Goal: Entertainment & Leisure: Consume media (video, audio)

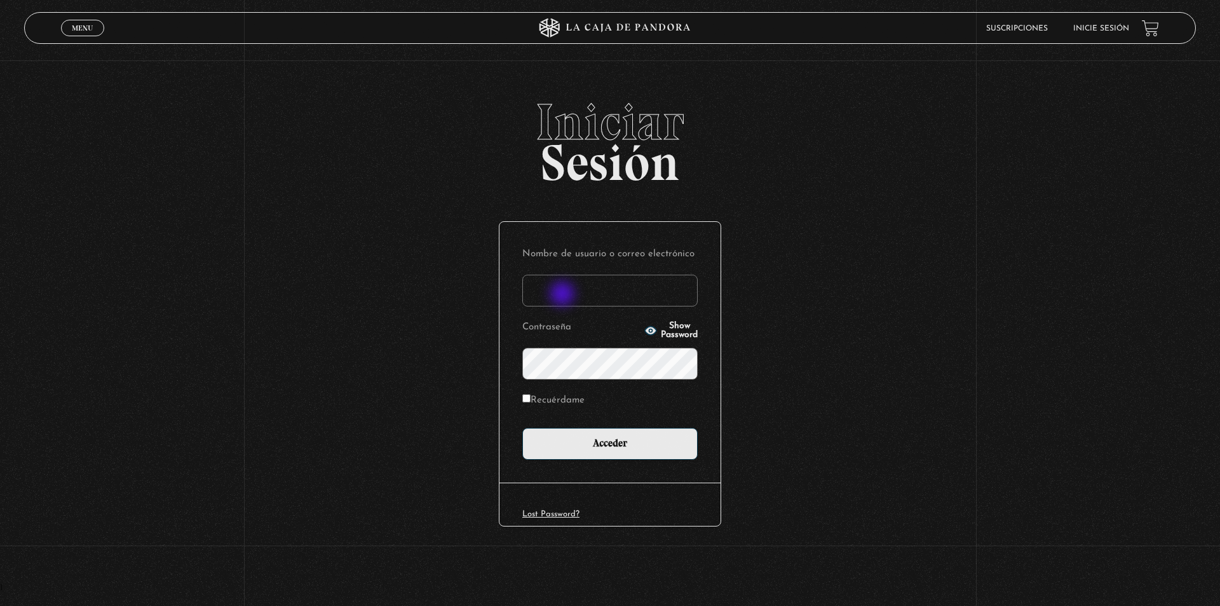
click at [564, 295] on input "Nombre de usuario o correo electrónico" at bounding box center [609, 290] width 175 height 32
type input "kleiton01@hotmail.com"
click at [644, 327] on button "Show Password" at bounding box center [670, 331] width 53 height 18
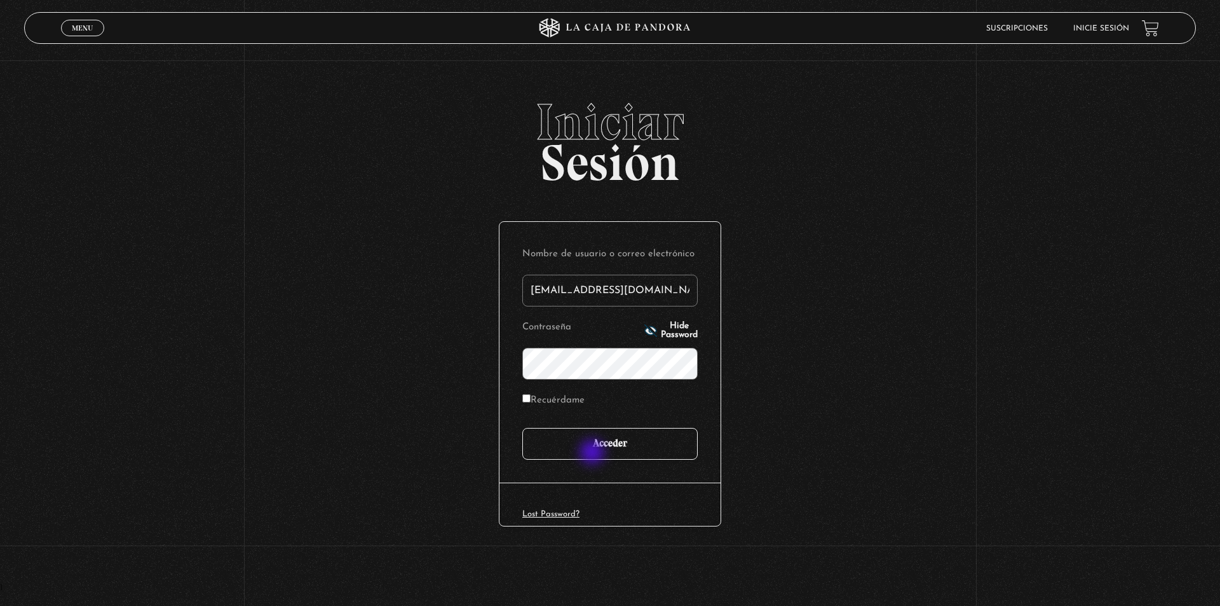
click at [593, 453] on input "Acceder" at bounding box center [609, 444] width 175 height 32
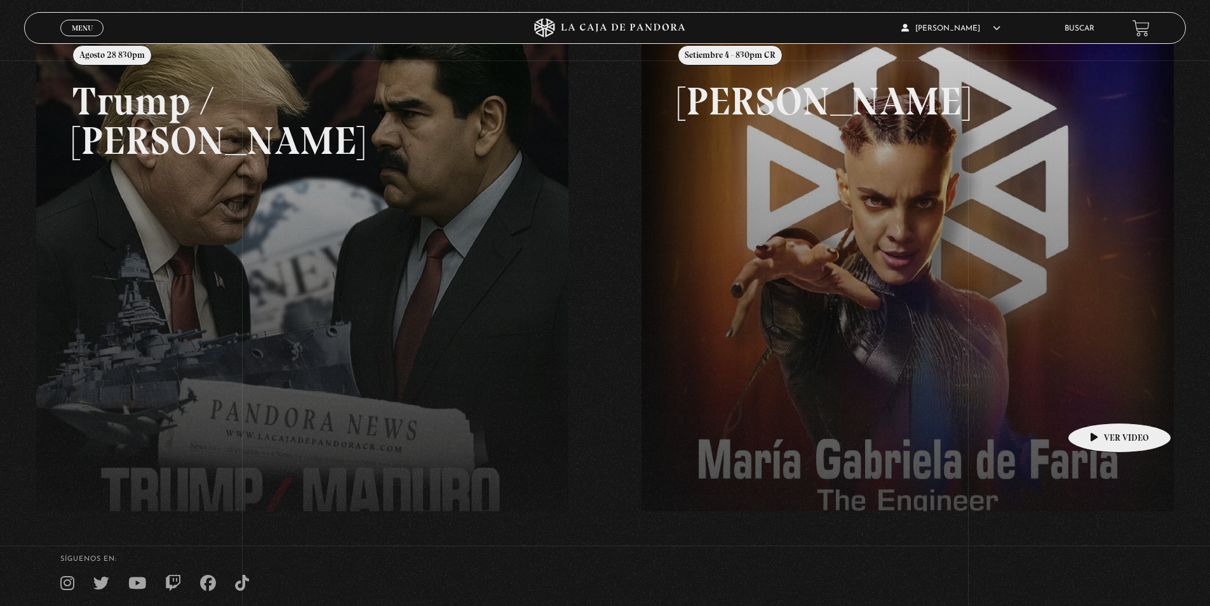
scroll to position [191, 0]
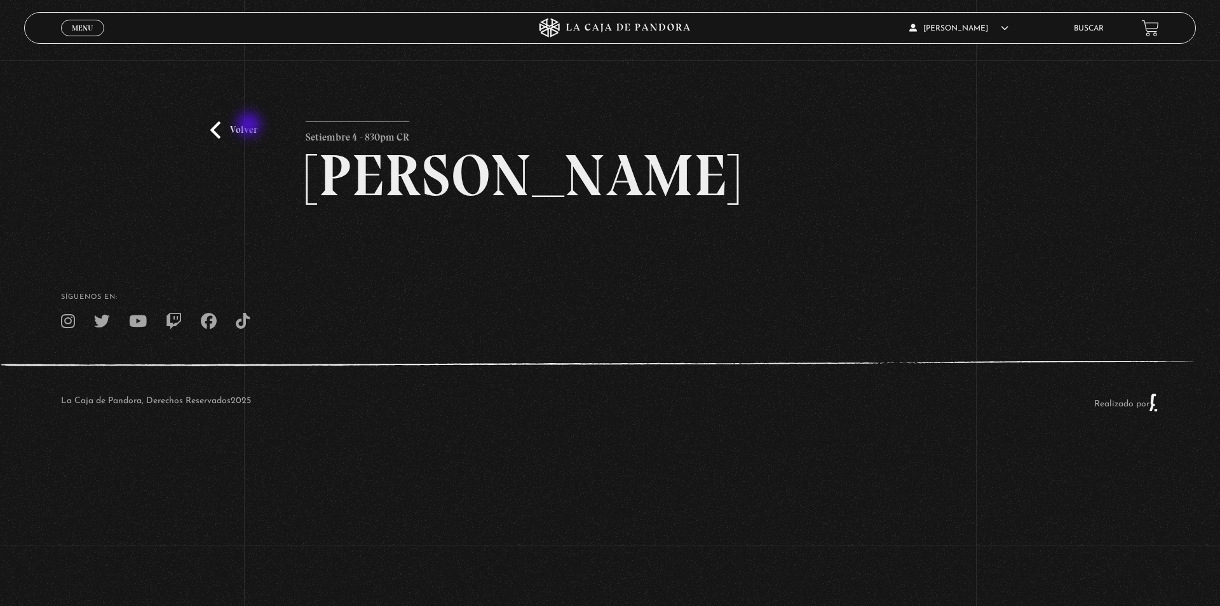
click at [250, 125] on link "Volver" at bounding box center [233, 129] width 47 height 17
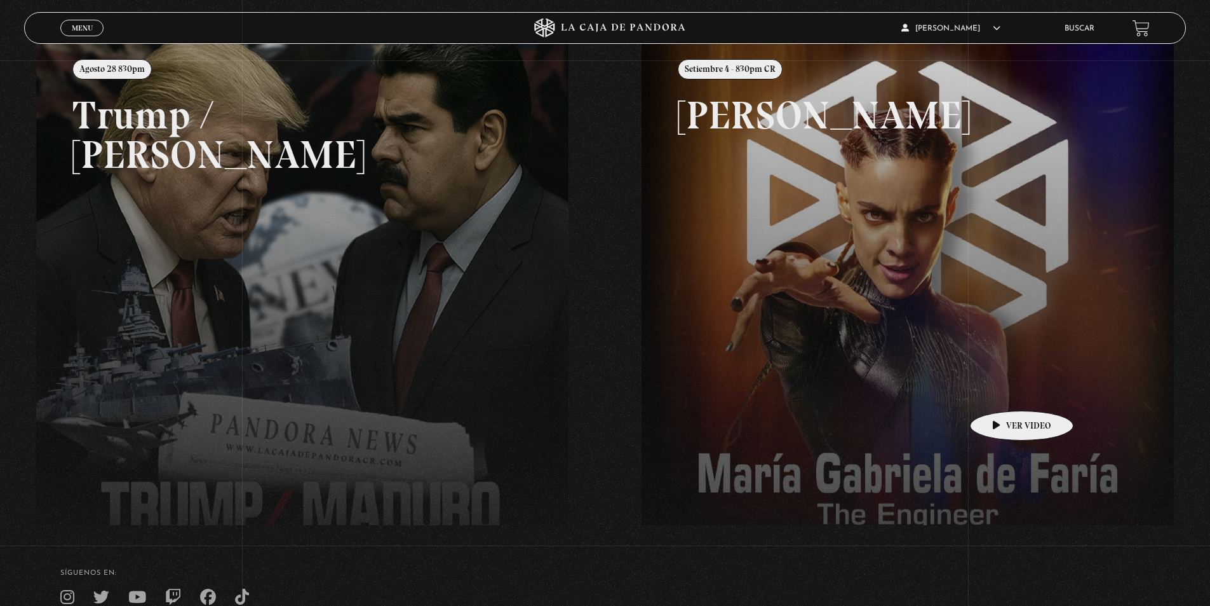
scroll to position [127, 0]
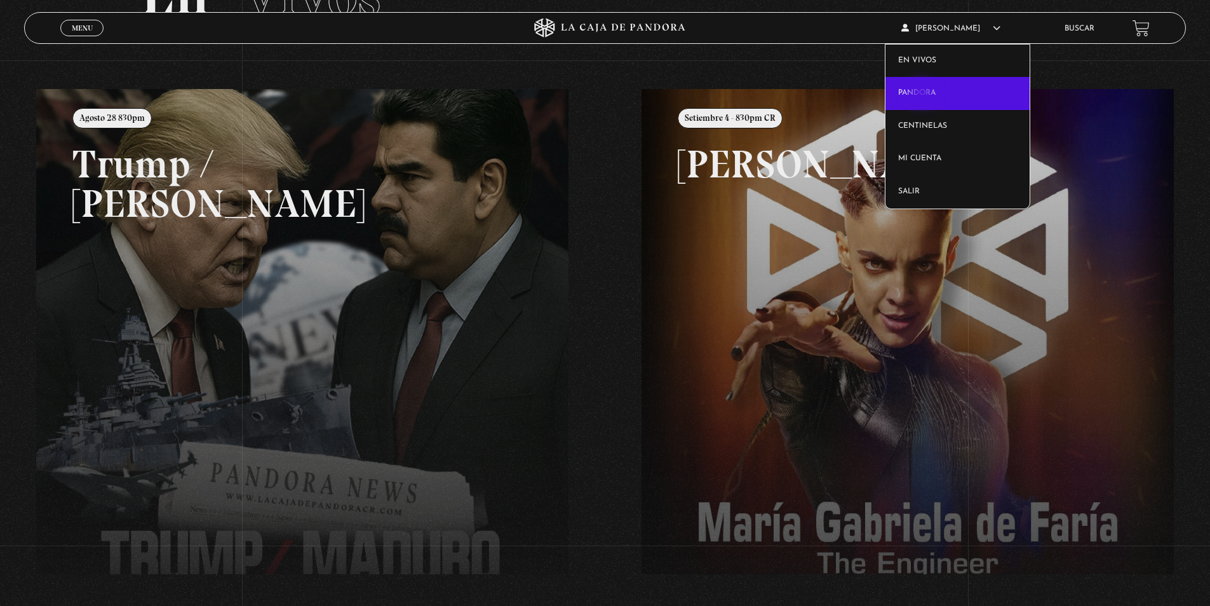
click at [923, 95] on link "Pandora" at bounding box center [958, 93] width 144 height 33
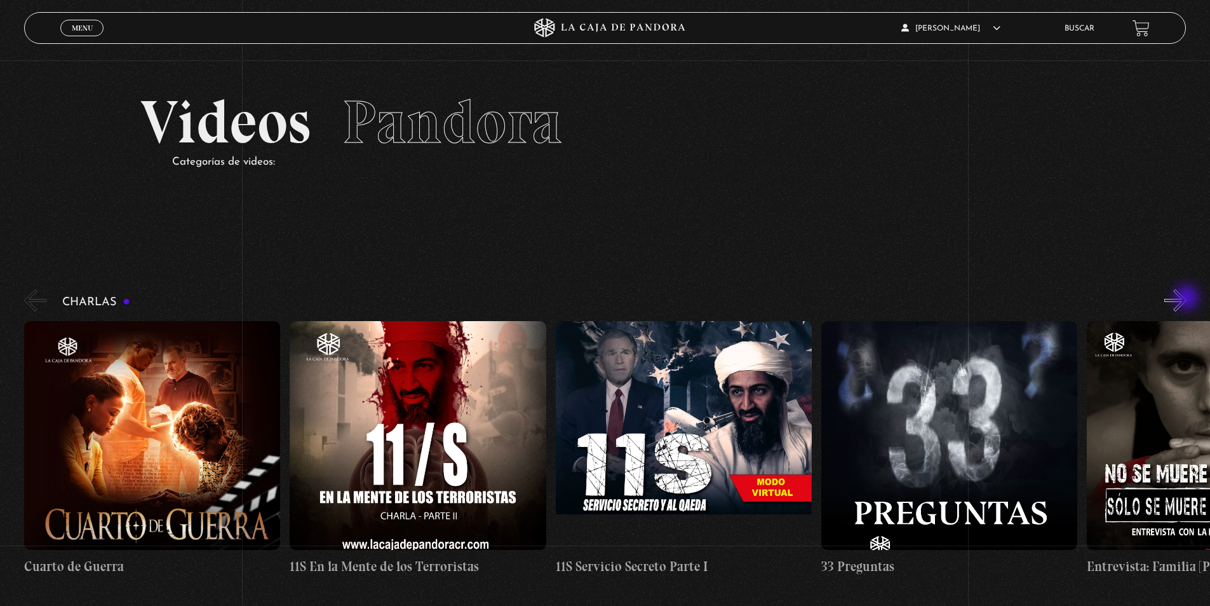
click at [1187, 300] on button "»" at bounding box center [1176, 300] width 22 height 22
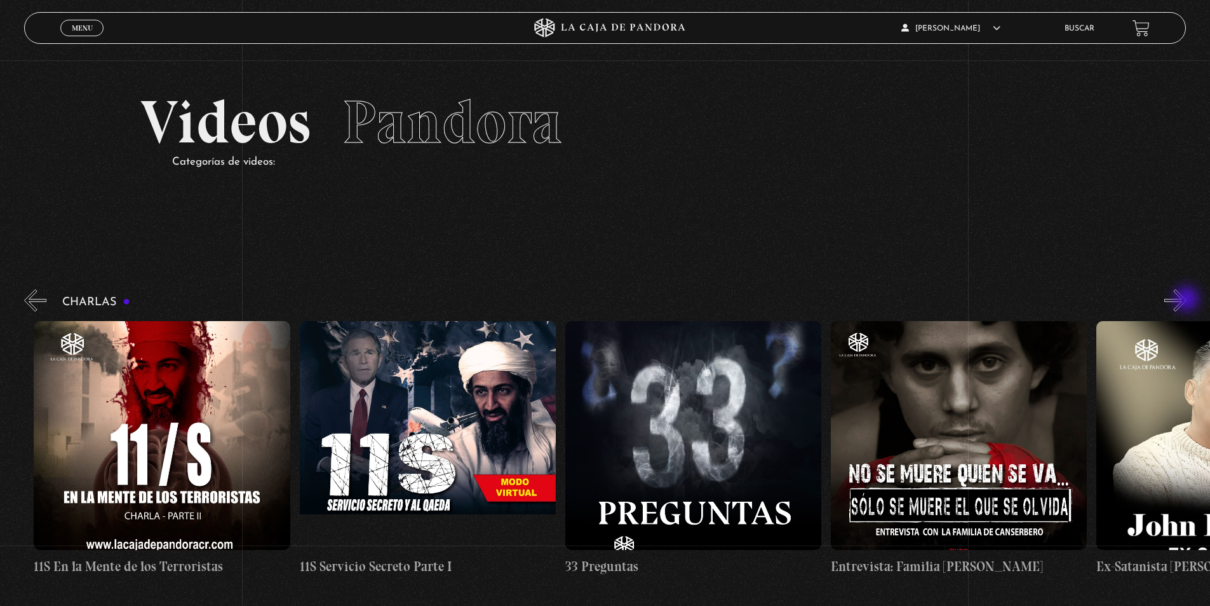
click at [1187, 300] on button "»" at bounding box center [1176, 300] width 22 height 22
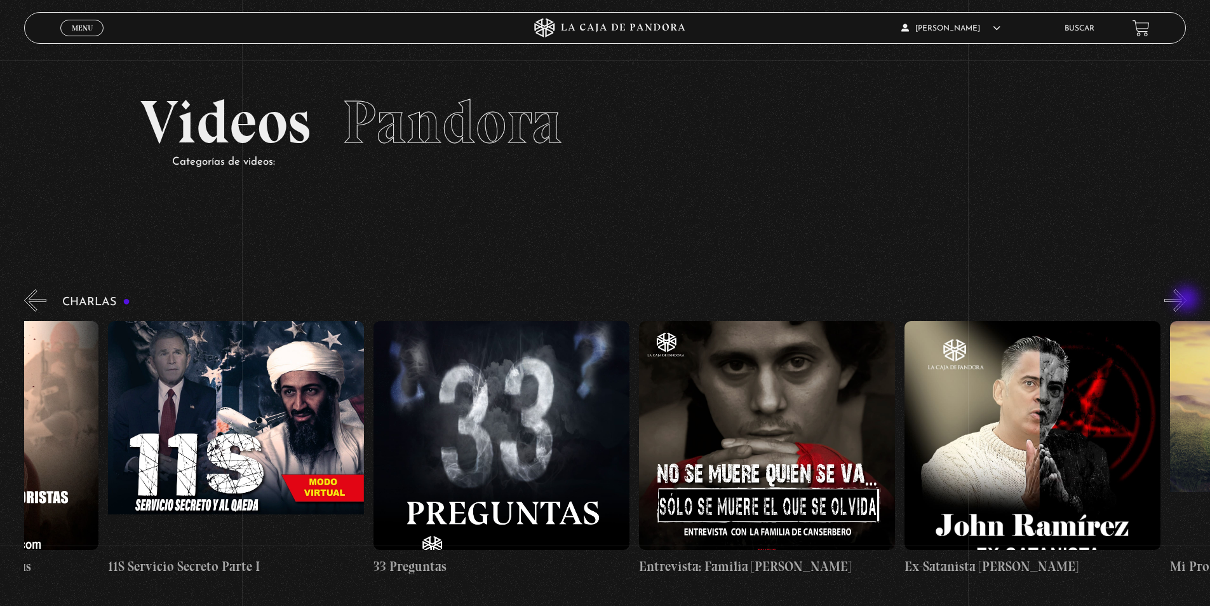
click at [1187, 300] on button "»" at bounding box center [1176, 300] width 22 height 22
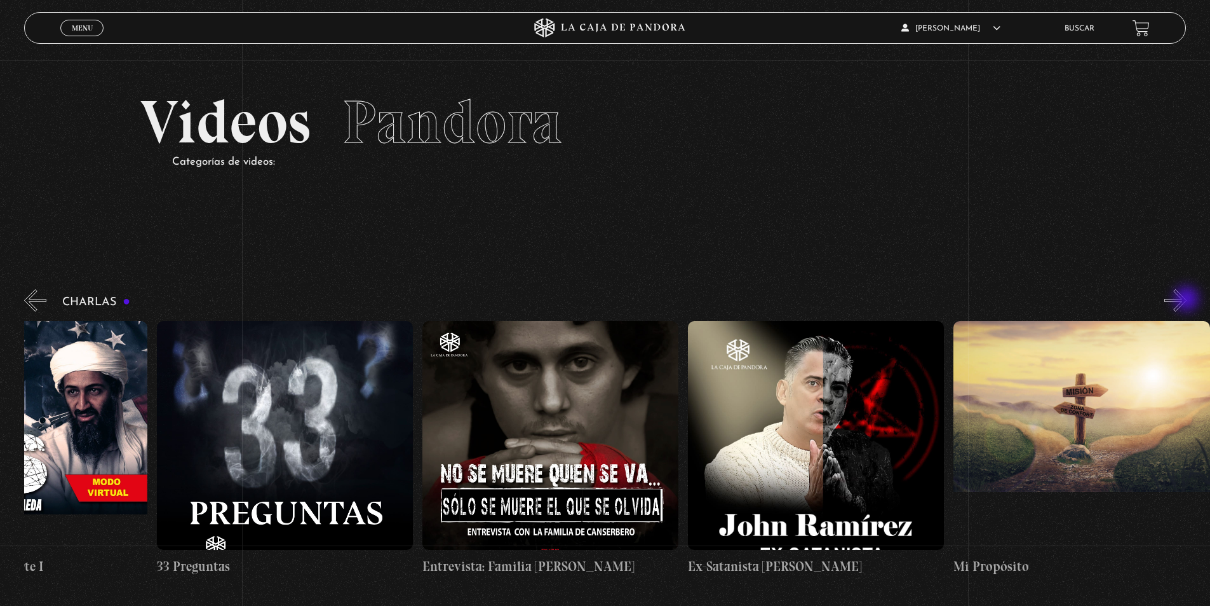
scroll to position [0, 665]
click at [1187, 300] on button "»" at bounding box center [1176, 300] width 22 height 22
click at [1186, 305] on button "»" at bounding box center [1176, 300] width 22 height 22
click at [1186, 303] on button "»" at bounding box center [1176, 300] width 22 height 22
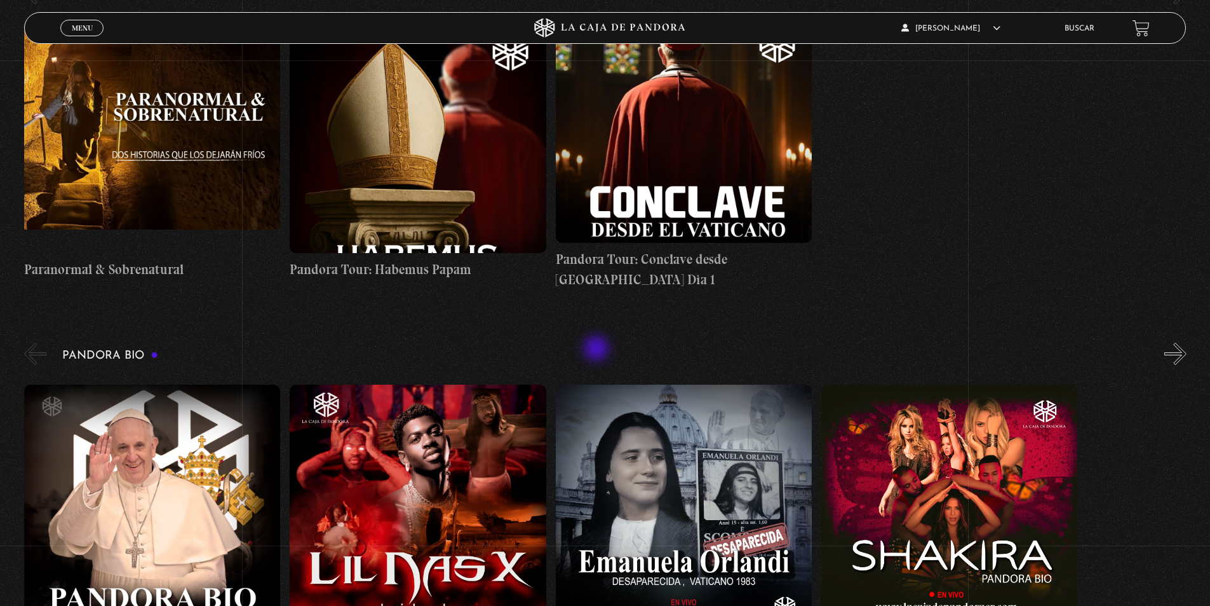
scroll to position [1779, 0]
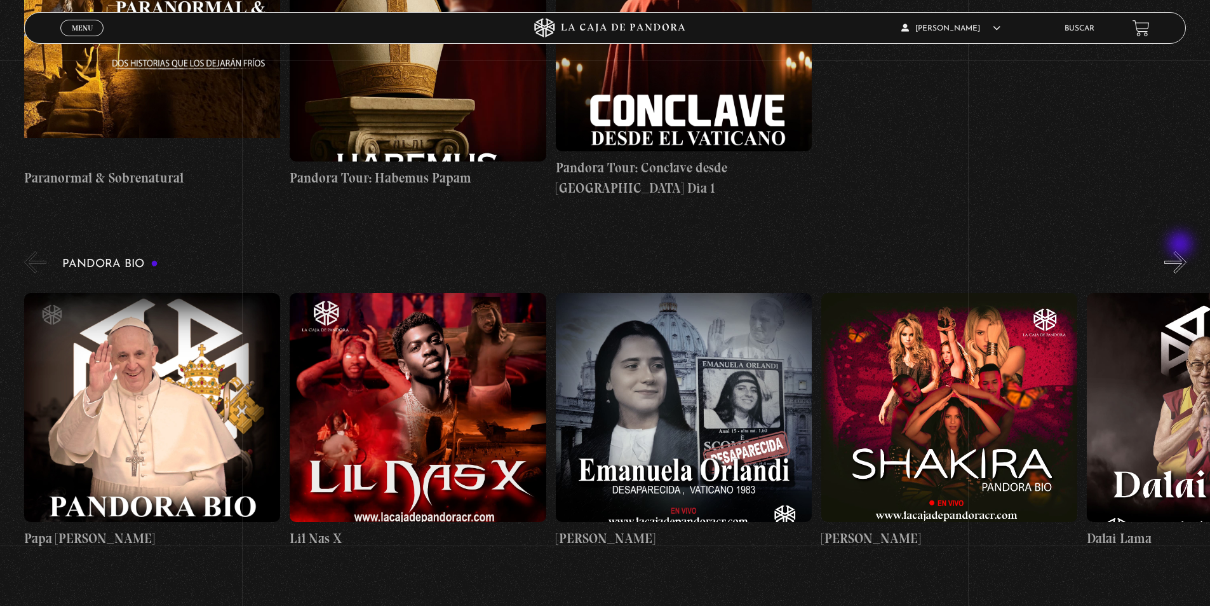
click at [1182, 251] on button "»" at bounding box center [1176, 262] width 22 height 22
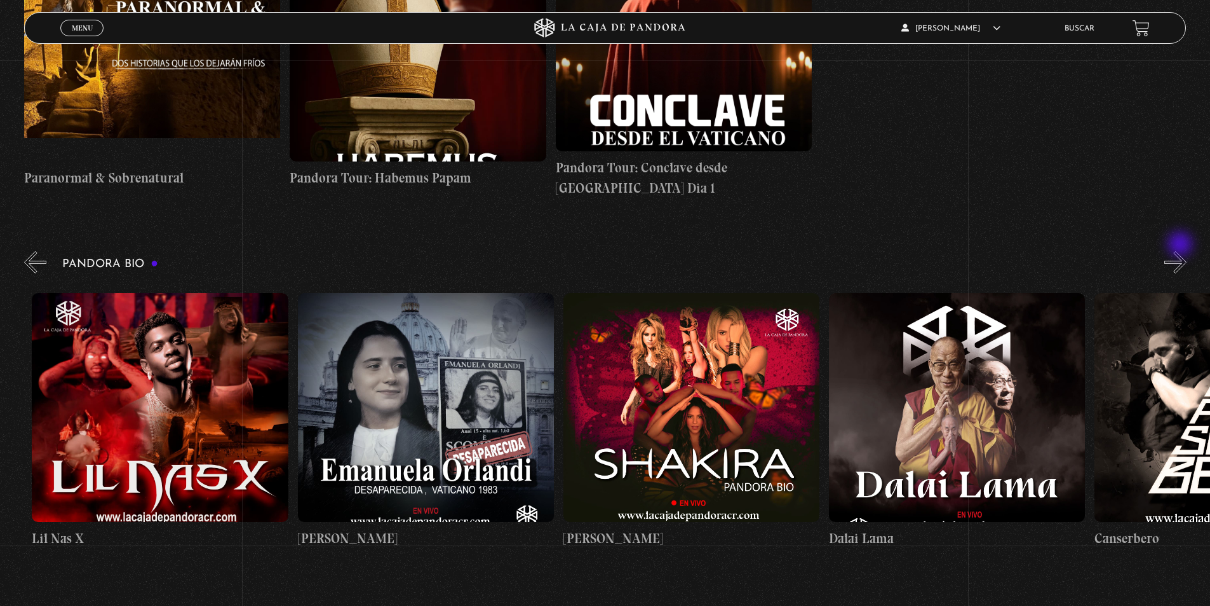
click at [1182, 251] on button "»" at bounding box center [1176, 262] width 22 height 22
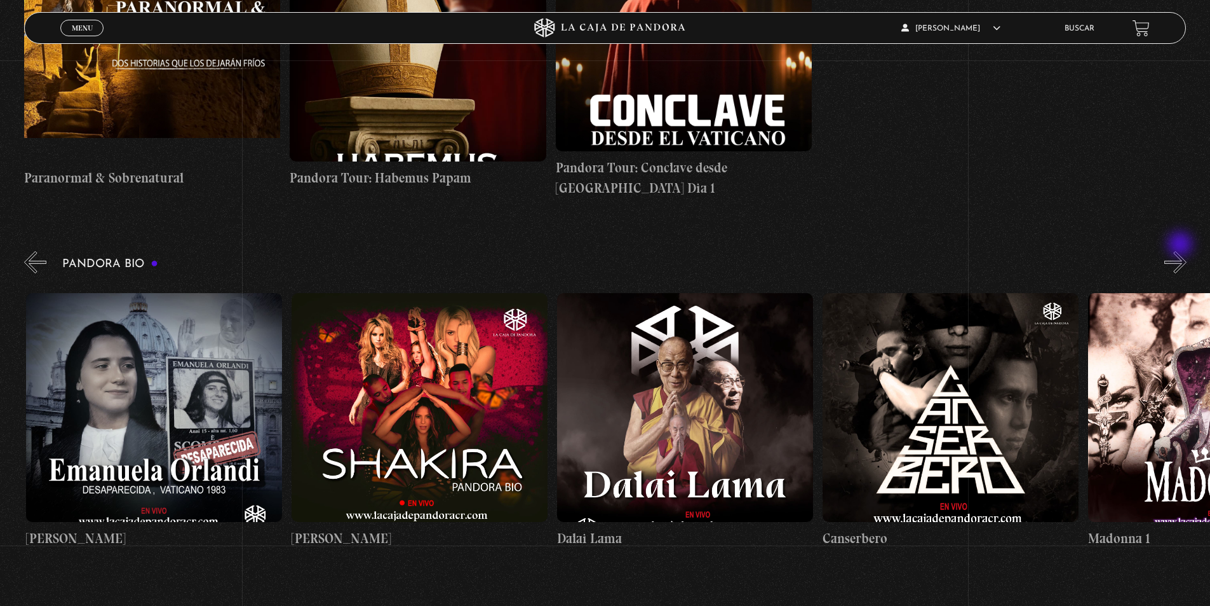
click at [1182, 251] on button "»" at bounding box center [1176, 262] width 22 height 22
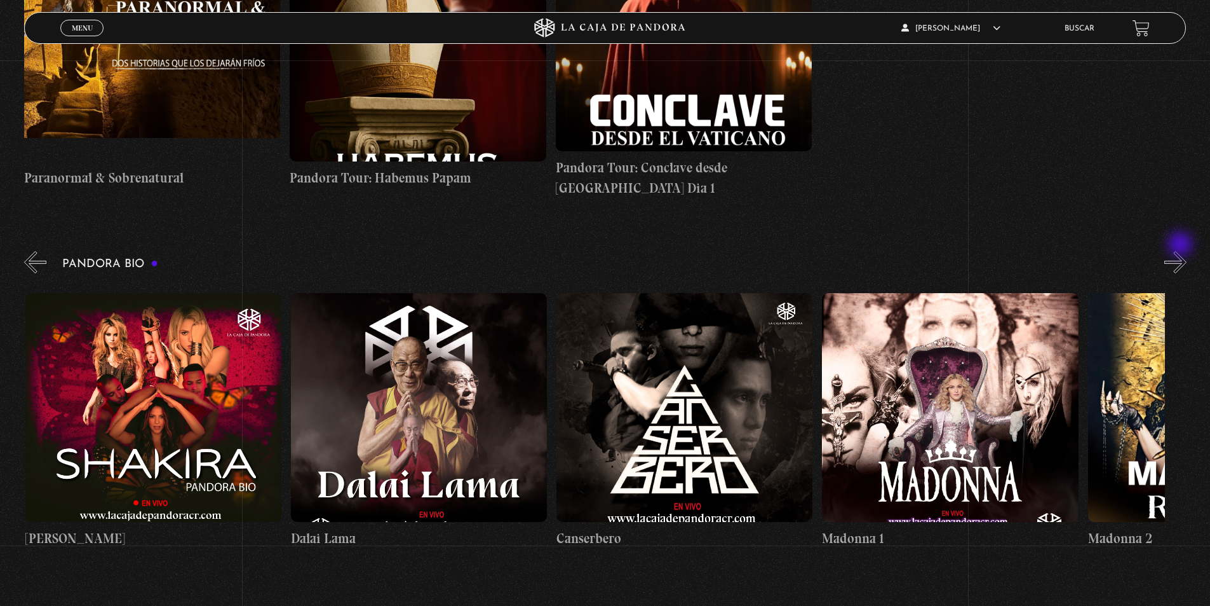
click at [1182, 251] on button "»" at bounding box center [1176, 262] width 22 height 22
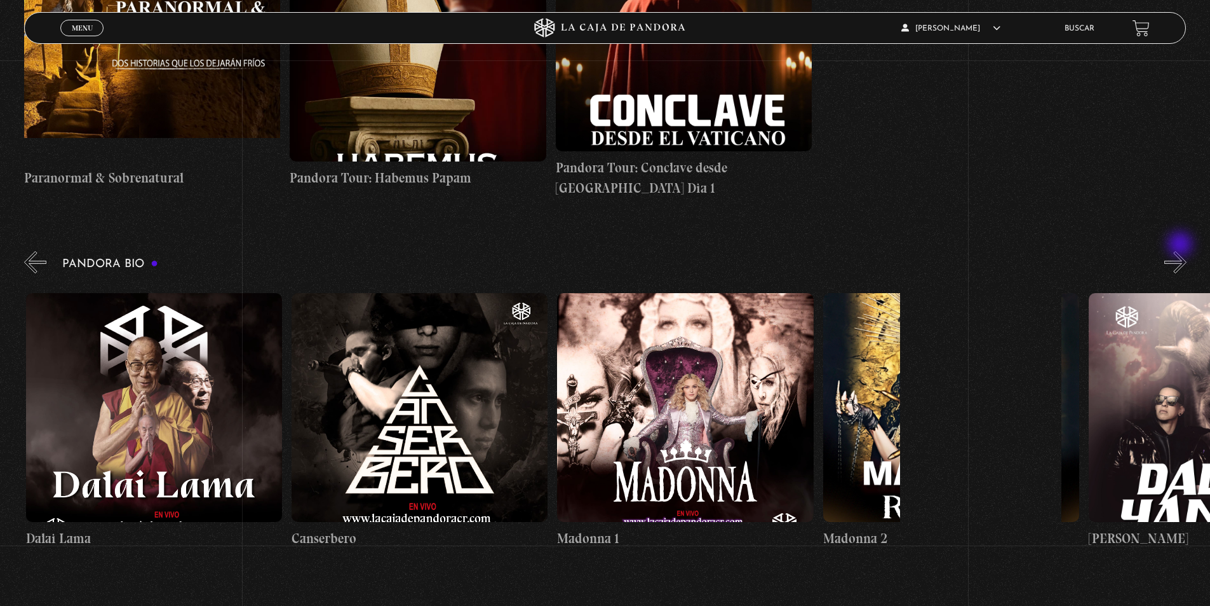
click at [1182, 251] on button "»" at bounding box center [1176, 262] width 22 height 22
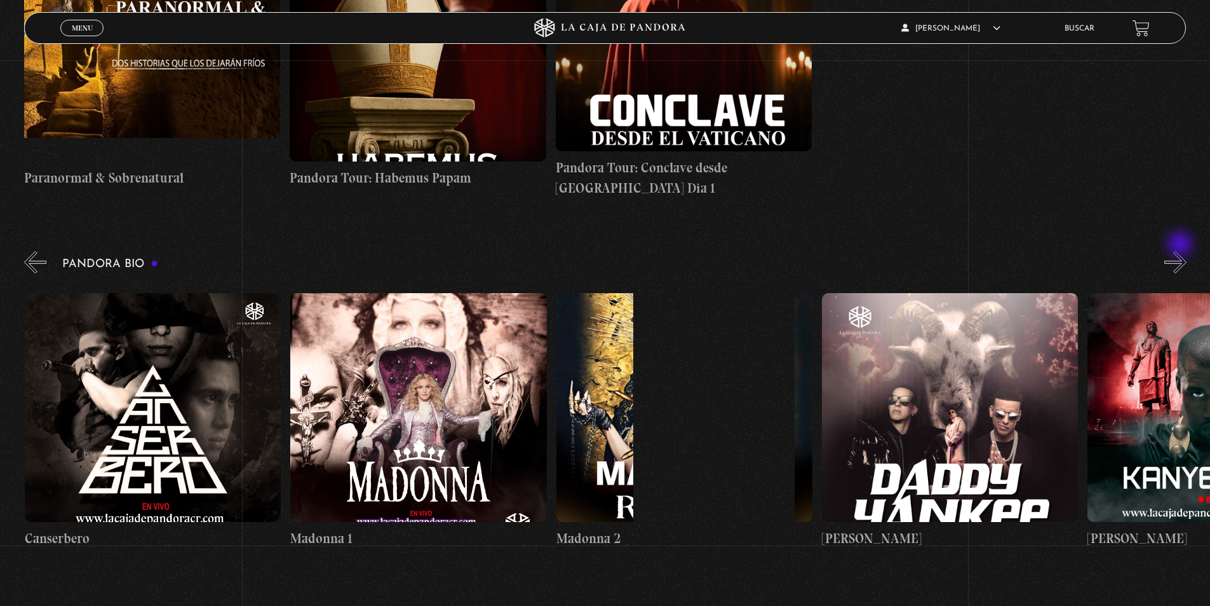
click at [1182, 251] on button "»" at bounding box center [1176, 262] width 22 height 22
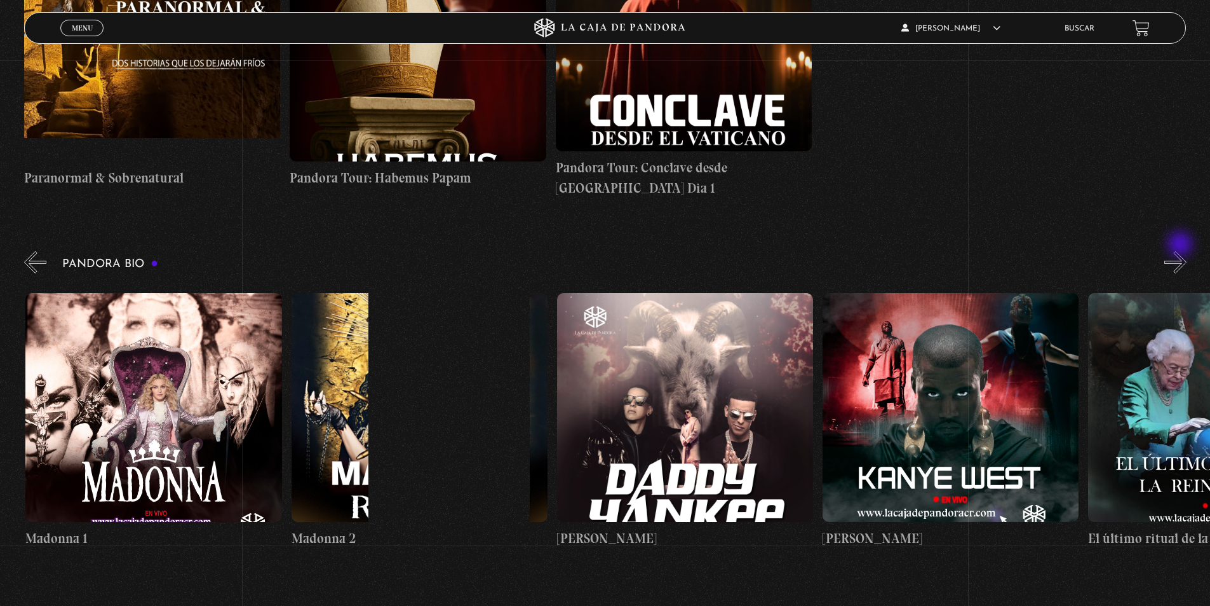
click at [1182, 251] on button "»" at bounding box center [1176, 262] width 22 height 22
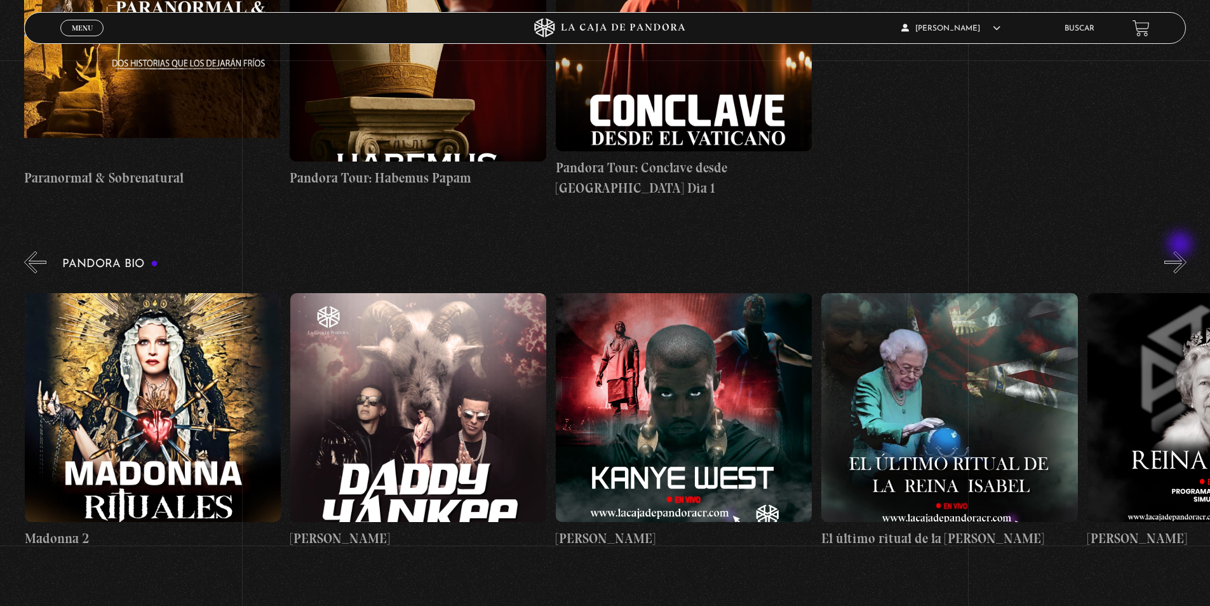
click at [1182, 251] on button "»" at bounding box center [1176, 262] width 22 height 22
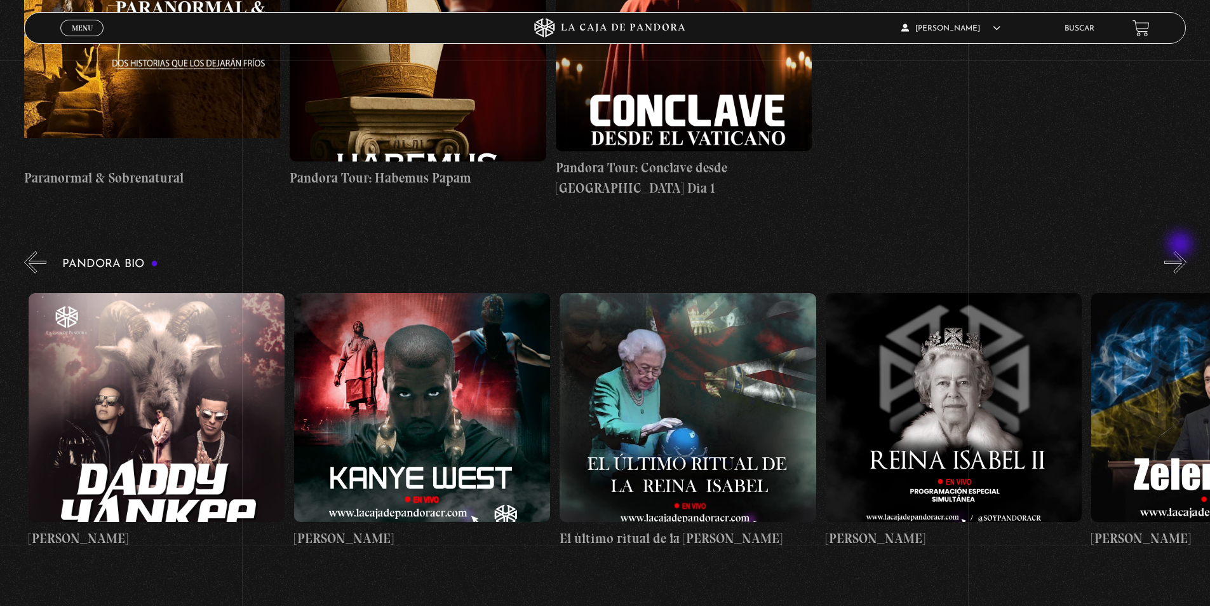
click at [1182, 251] on button "»" at bounding box center [1176, 262] width 22 height 22
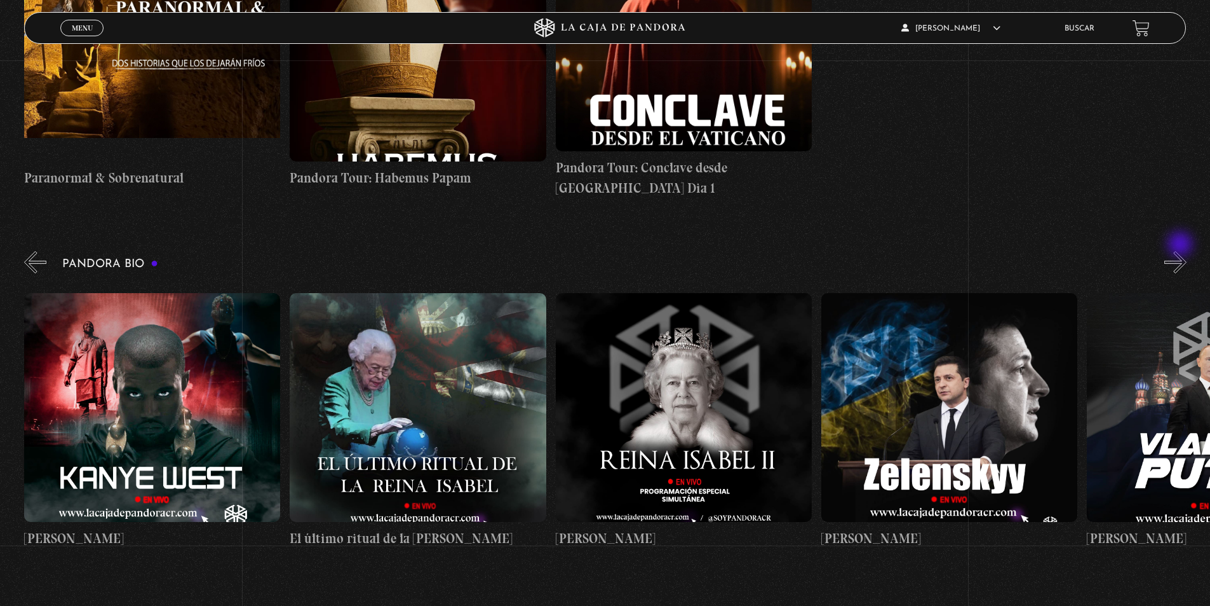
click at [1182, 251] on button "»" at bounding box center [1176, 262] width 22 height 22
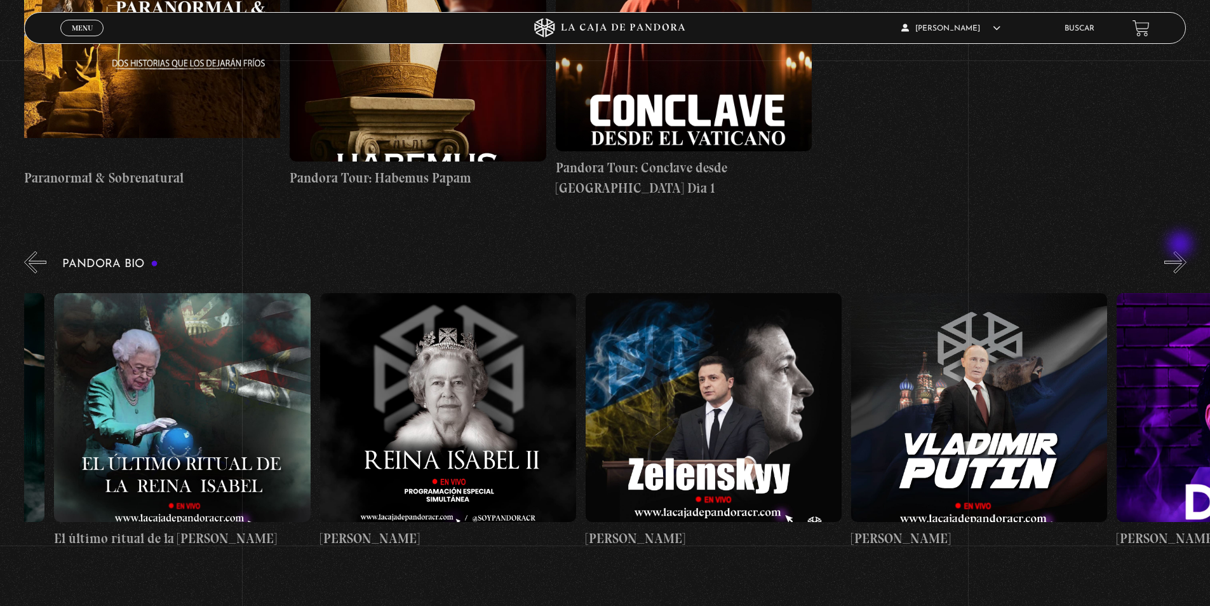
click at [1182, 251] on button "»" at bounding box center [1176, 262] width 22 height 22
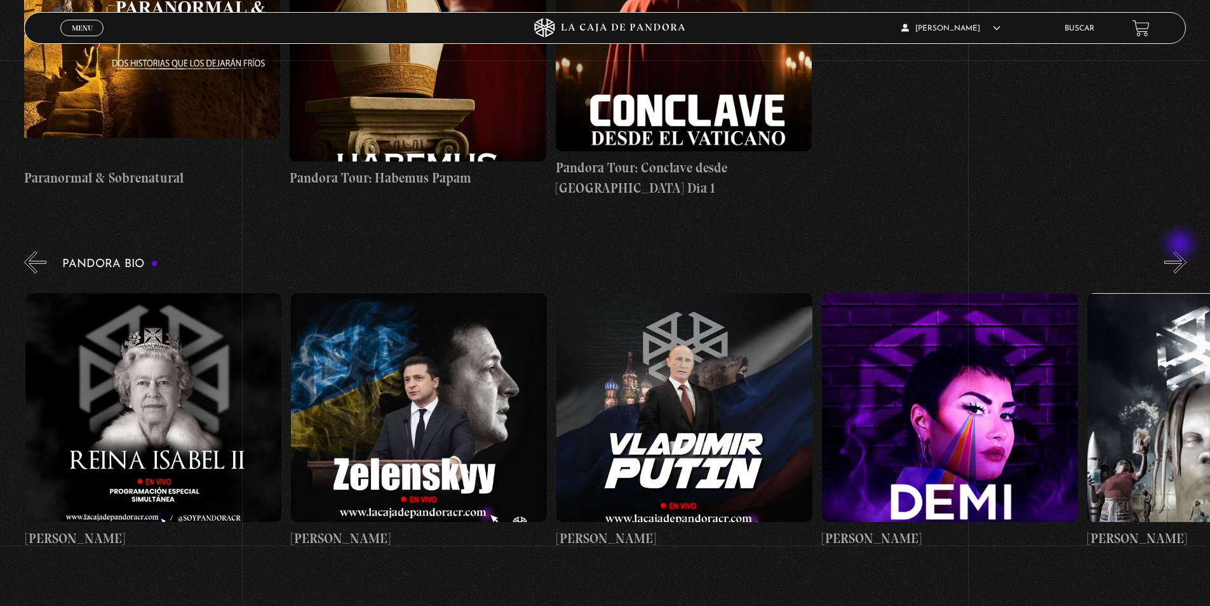
scroll to position [0, 2923]
click at [689, 414] on figure at bounding box center [684, 407] width 256 height 229
